Goal: Task Accomplishment & Management: Complete application form

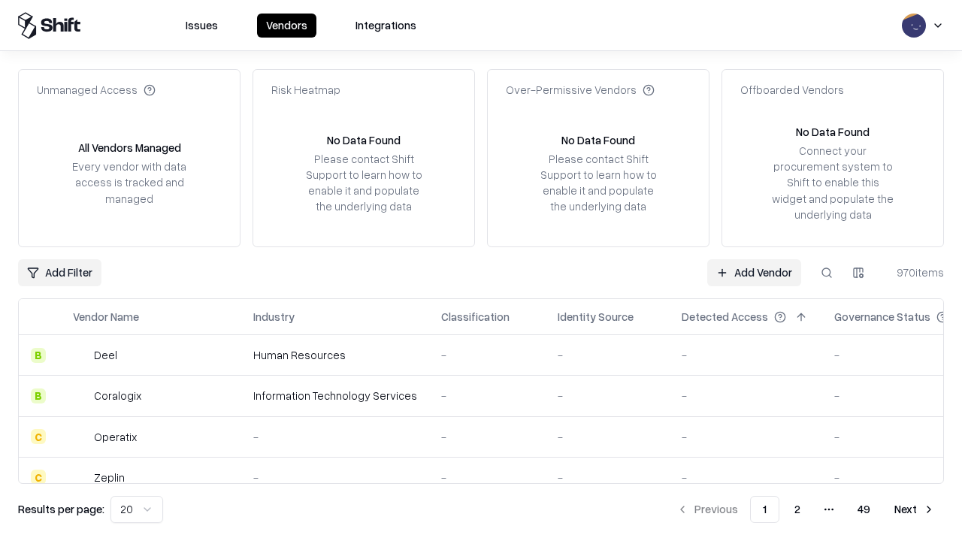
click at [754, 272] on link "Add Vendor" at bounding box center [754, 272] width 94 height 27
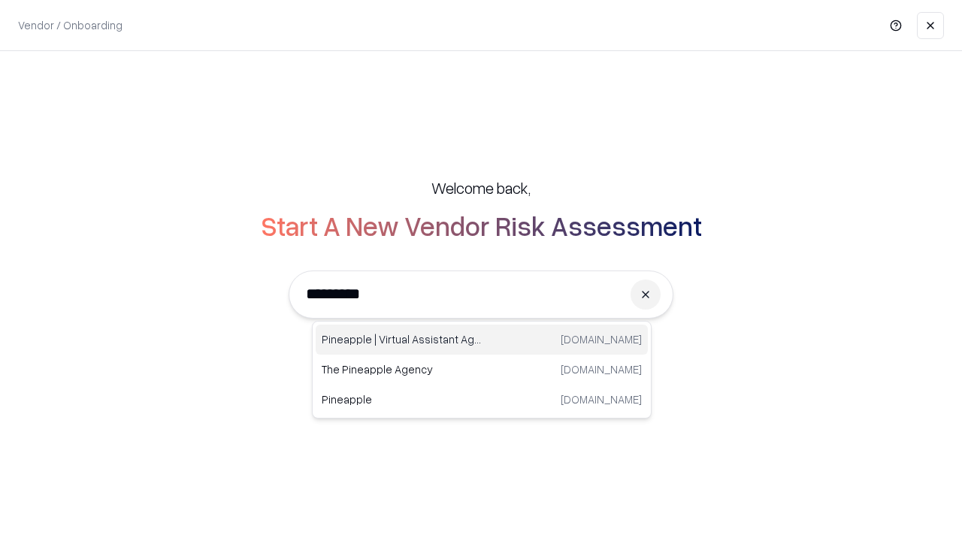
click at [482, 340] on div "Pineapple | Virtual Assistant Agency [DOMAIN_NAME]" at bounding box center [482, 340] width 332 height 30
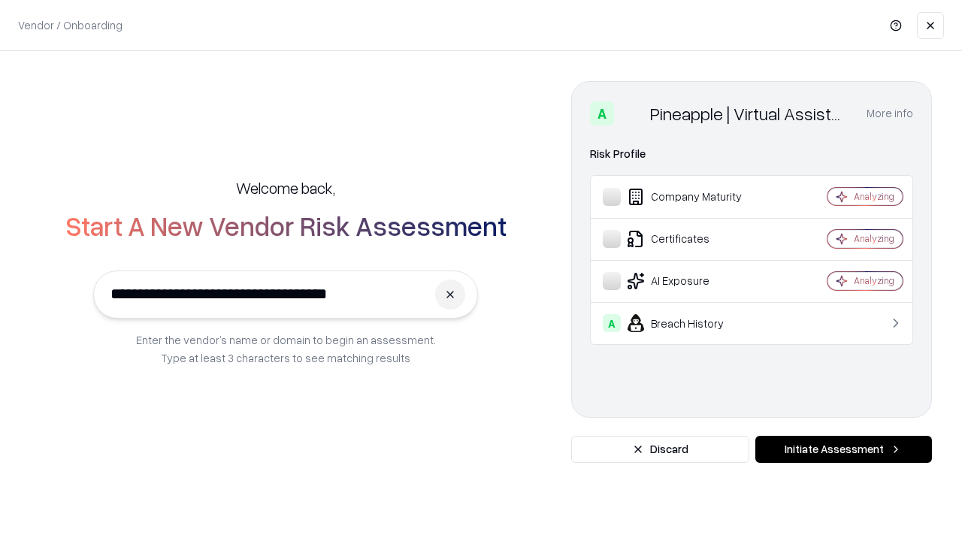
type input "**********"
click at [843, 449] on button "Initiate Assessment" at bounding box center [843, 449] width 177 height 27
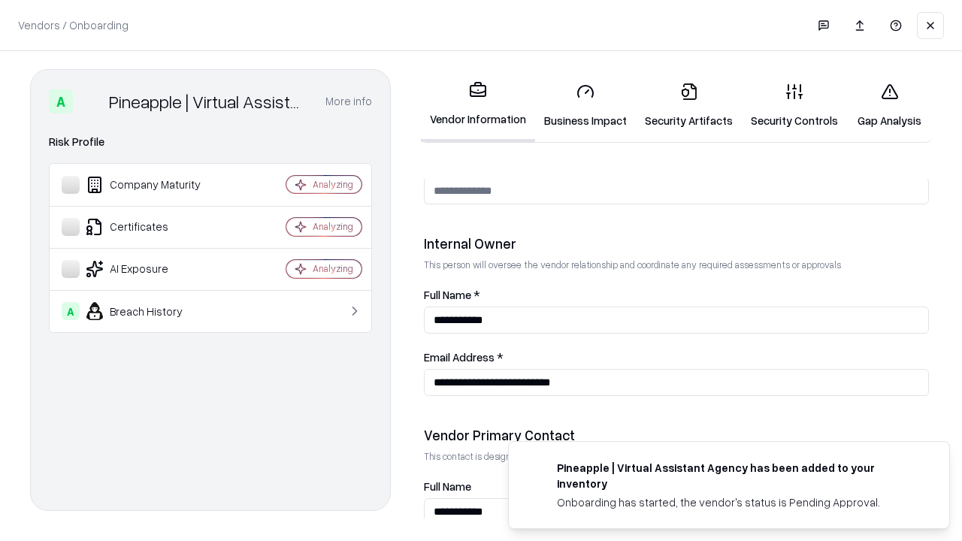
scroll to position [778, 0]
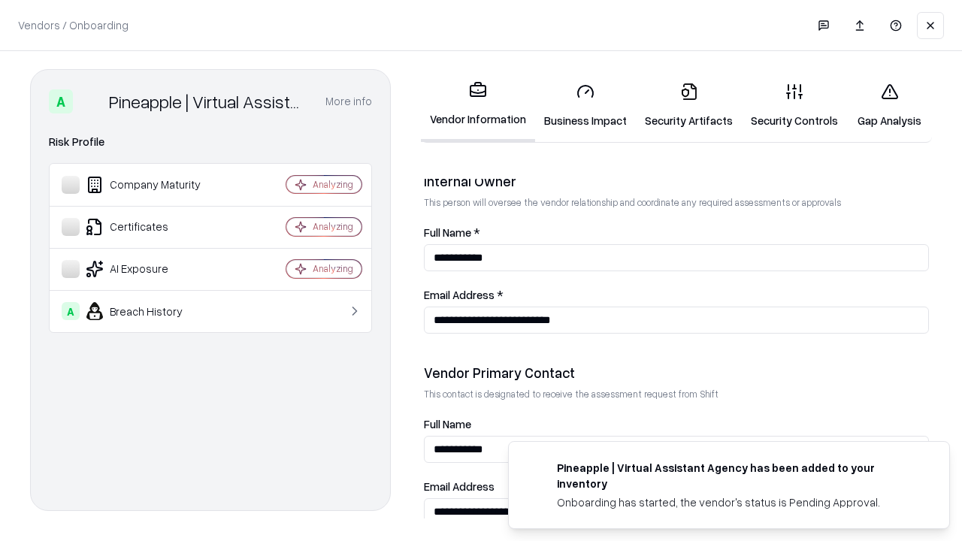
click at [585, 105] on link "Business Impact" at bounding box center [585, 106] width 101 height 70
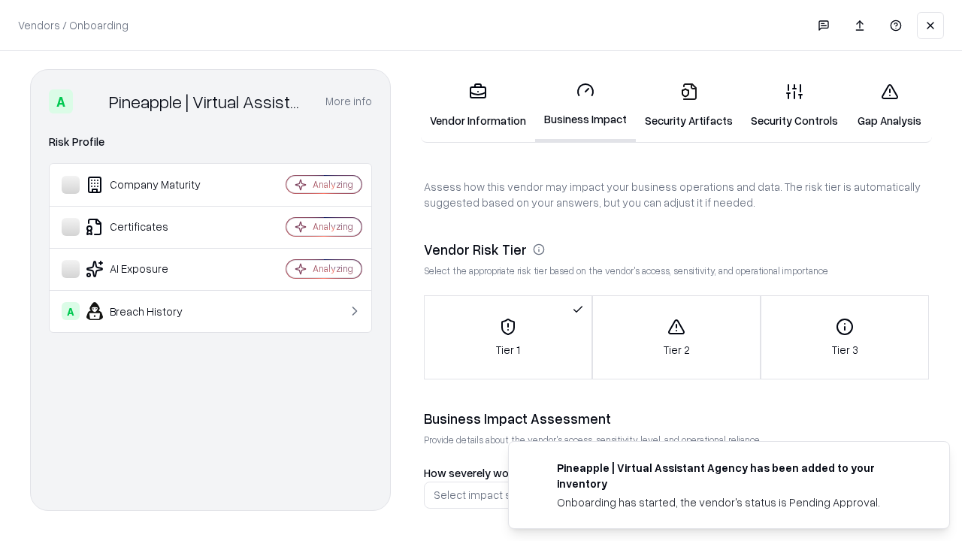
click at [889, 105] on link "Gap Analysis" at bounding box center [889, 106] width 85 height 70
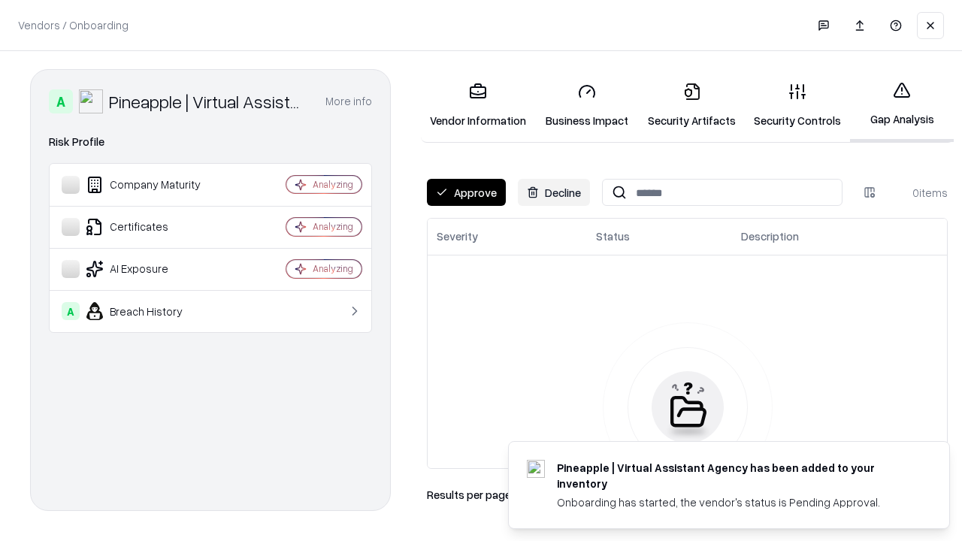
click at [466, 192] on button "Approve" at bounding box center [466, 192] width 79 height 27
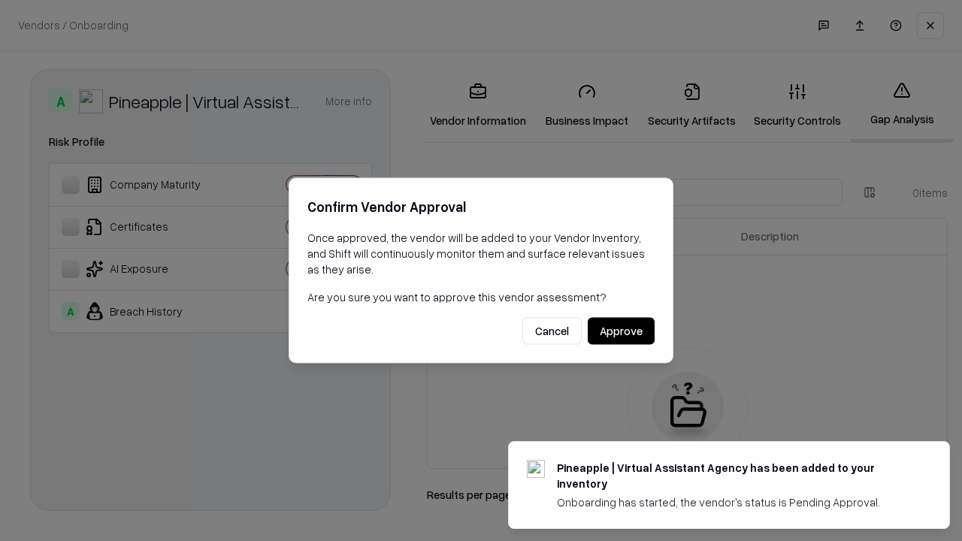
click at [621, 331] on button "Approve" at bounding box center [621, 331] width 67 height 27
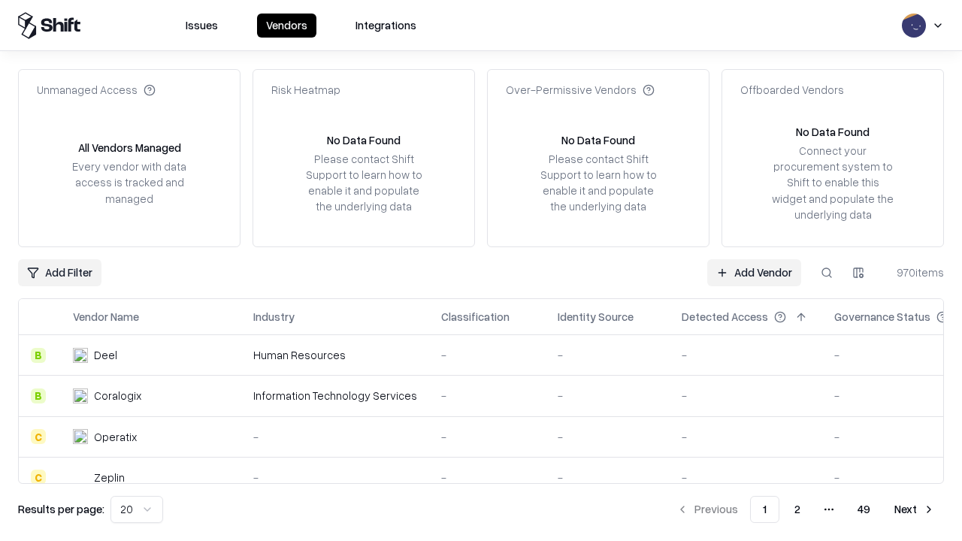
type input "**********"
click at [754, 272] on link "Add Vendor" at bounding box center [754, 272] width 94 height 27
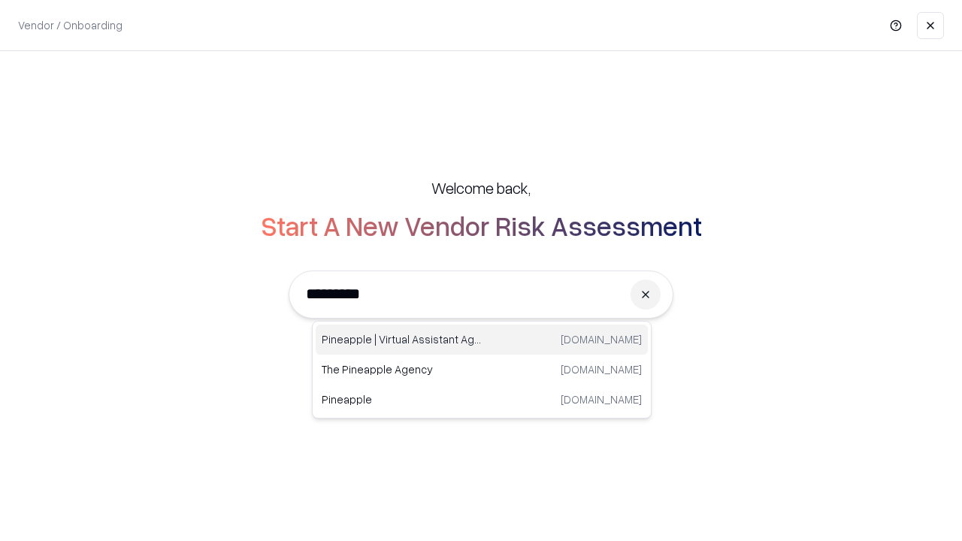
click at [482, 340] on div "Pineapple | Virtual Assistant Agency [DOMAIN_NAME]" at bounding box center [482, 340] width 332 height 30
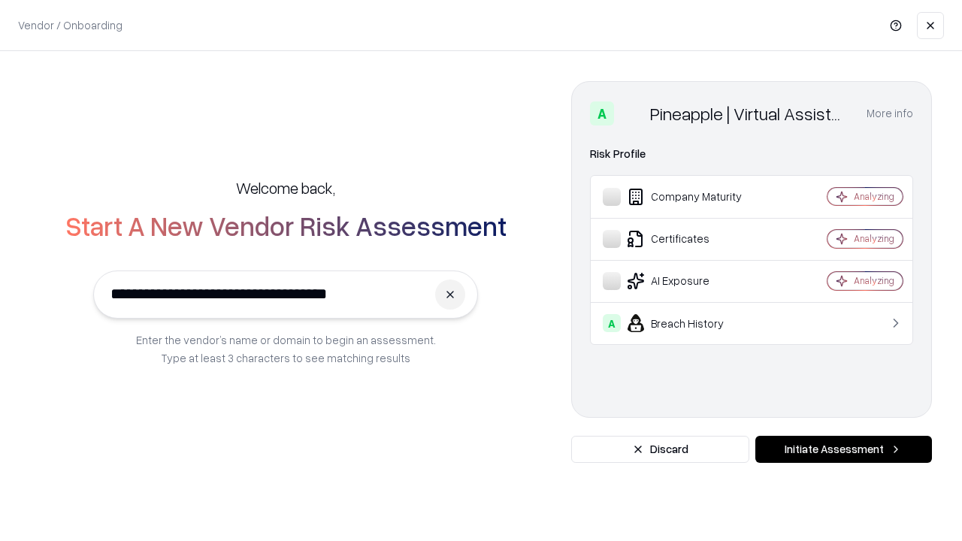
type input "**********"
click at [843, 449] on button "Initiate Assessment" at bounding box center [843, 449] width 177 height 27
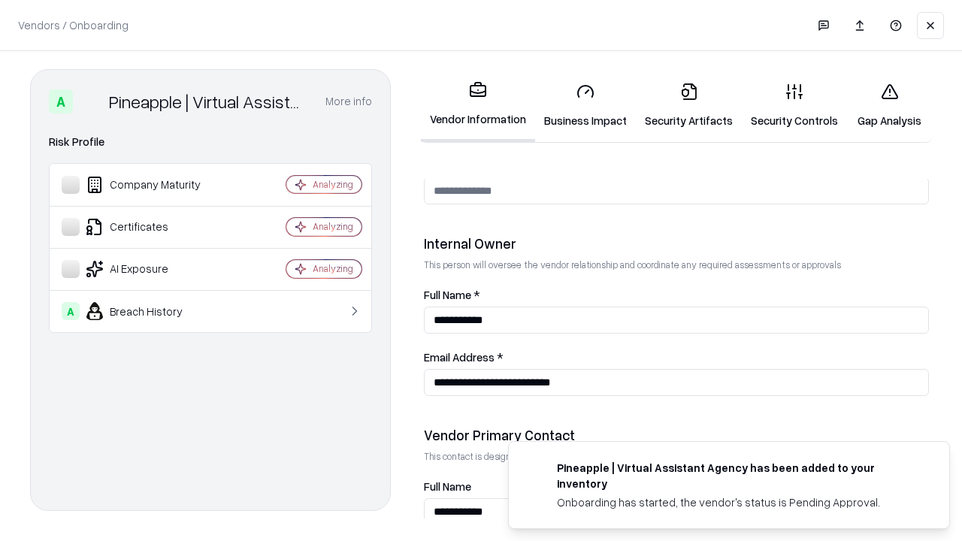
scroll to position [778, 0]
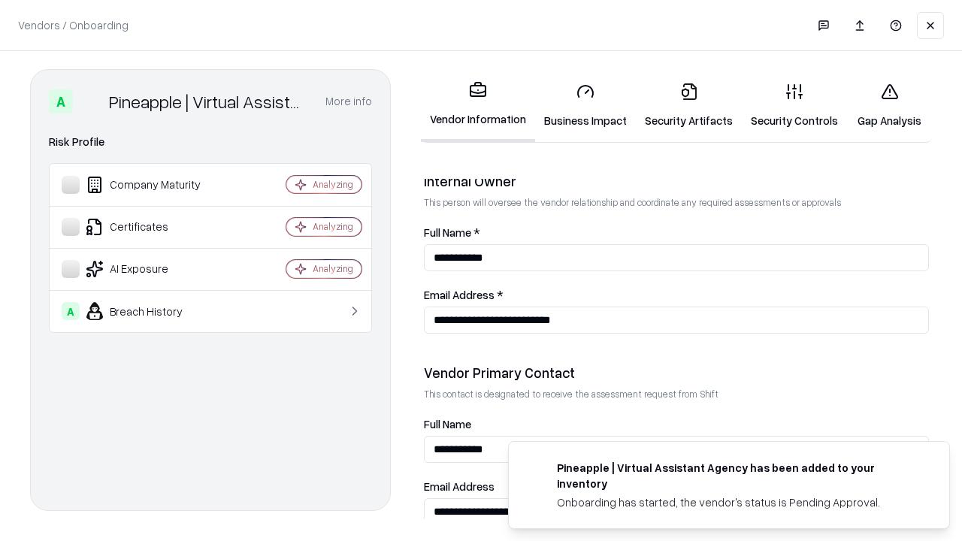
click at [889, 105] on link "Gap Analysis" at bounding box center [889, 106] width 85 height 70
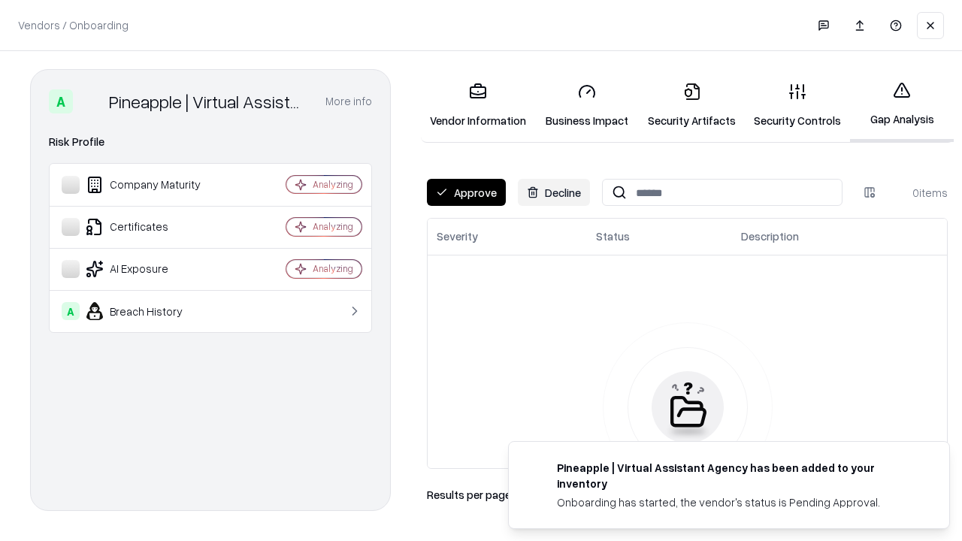
click at [466, 192] on button "Approve" at bounding box center [466, 192] width 79 height 27
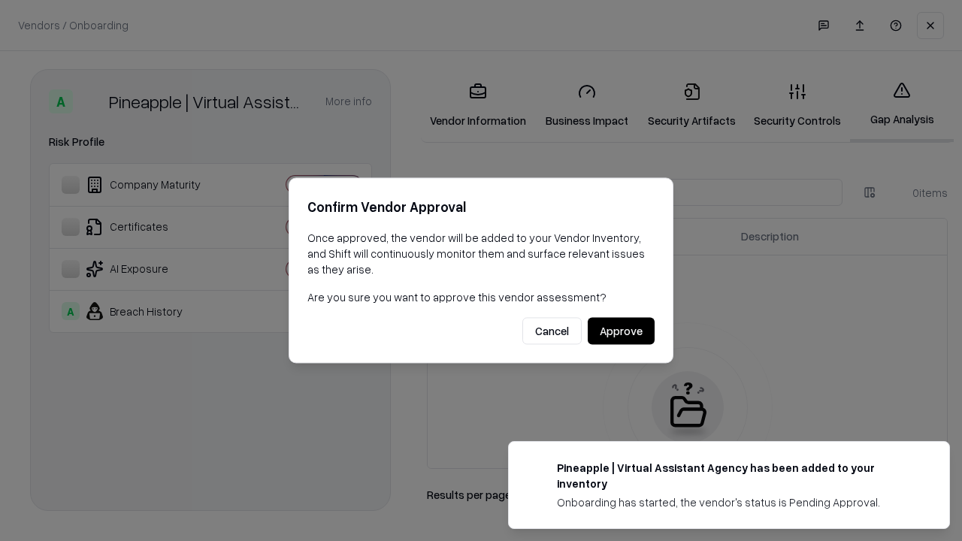
click at [621, 331] on button "Approve" at bounding box center [621, 331] width 67 height 27
